Goal: Navigation & Orientation: Understand site structure

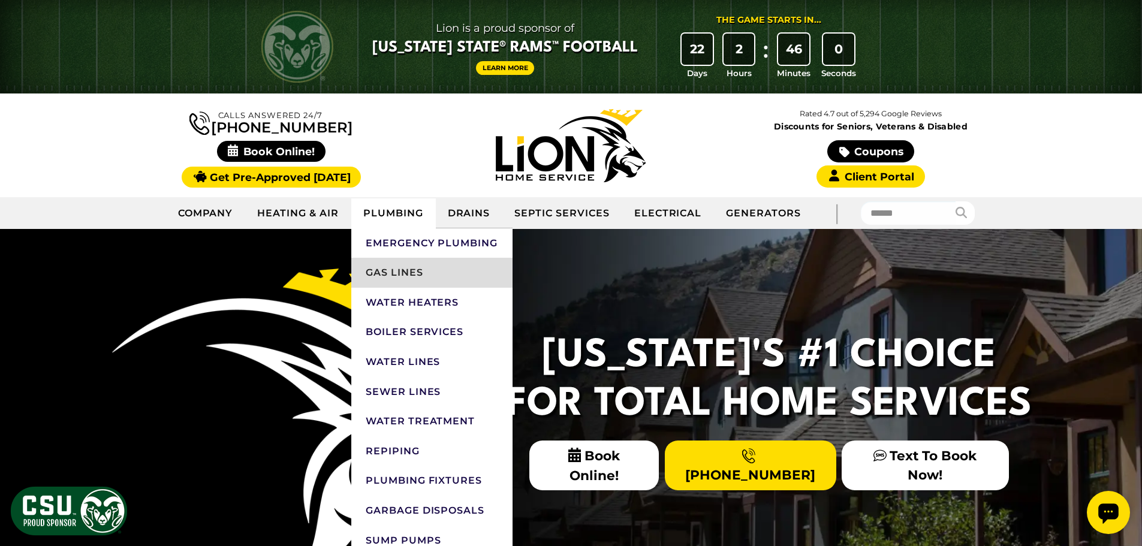
click at [393, 270] on link "Gas Lines" at bounding box center [431, 273] width 161 height 30
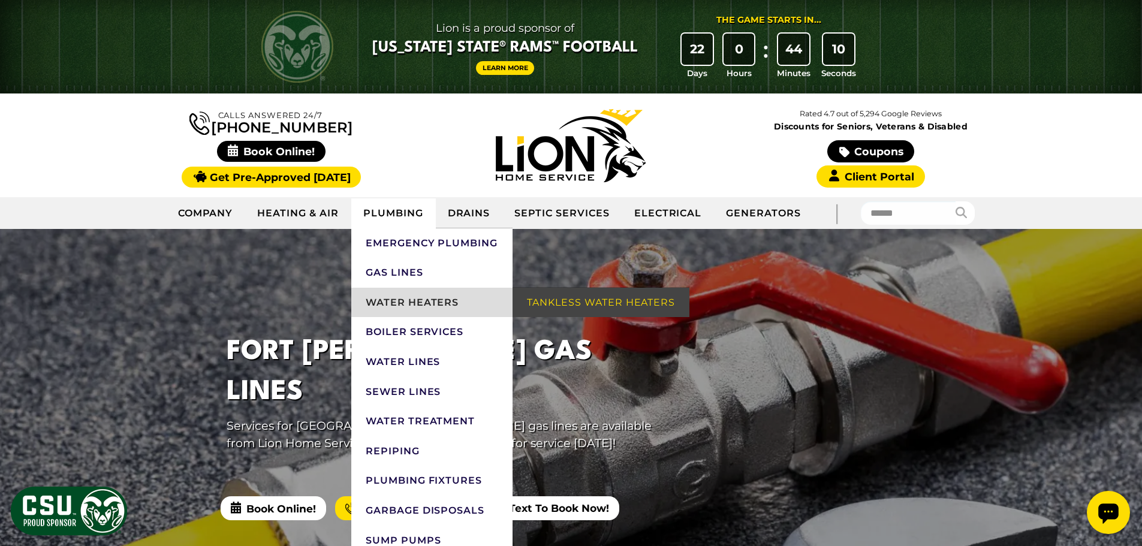
click at [400, 303] on link "Water Heaters" at bounding box center [431, 303] width 161 height 30
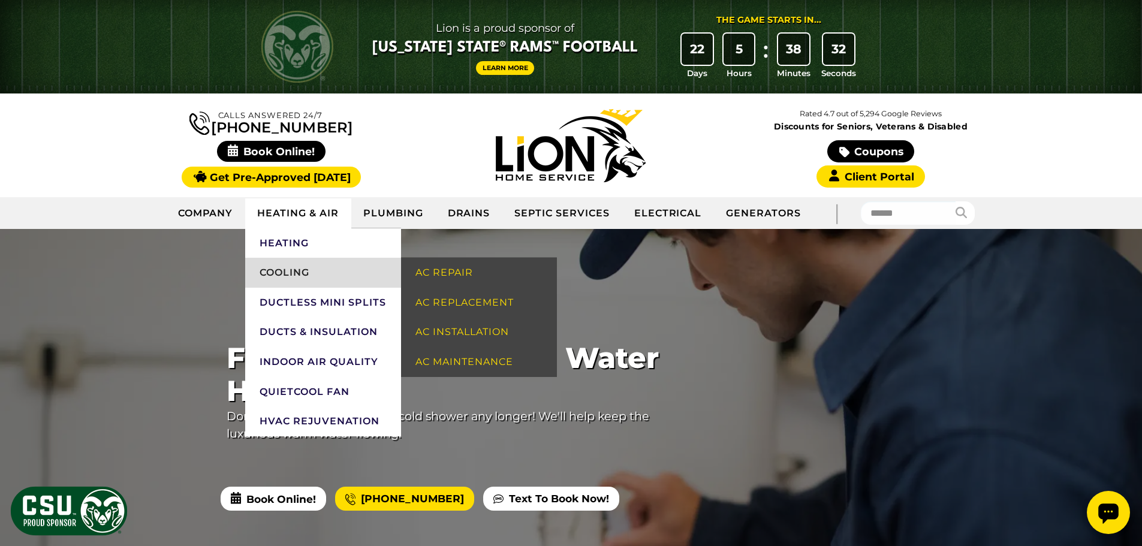
click at [291, 269] on link "Cooling" at bounding box center [323, 273] width 156 height 30
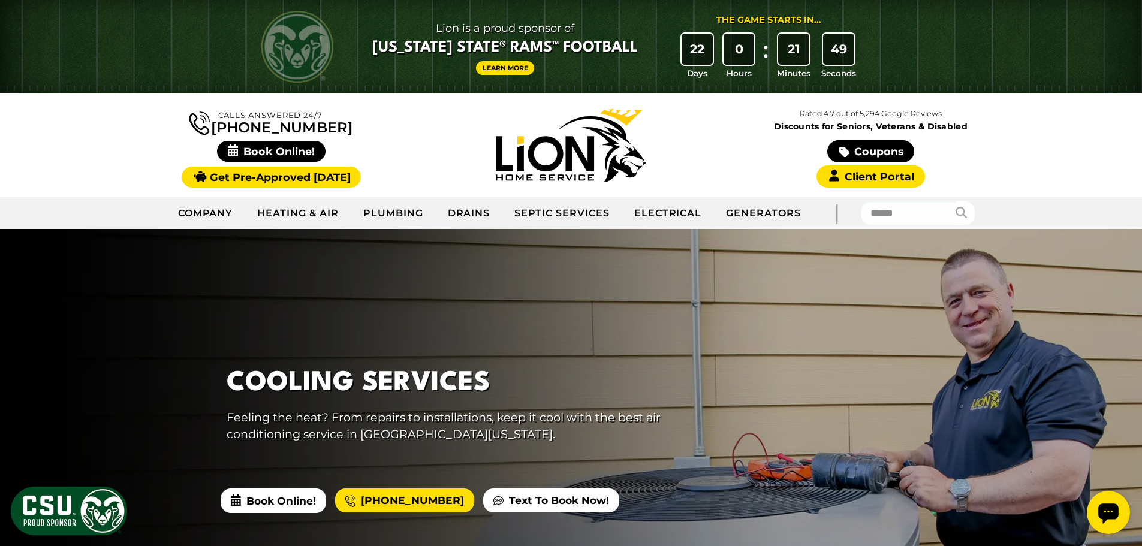
click at [573, 159] on img at bounding box center [571, 145] width 150 height 73
